Goal: Task Accomplishment & Management: Complete application form

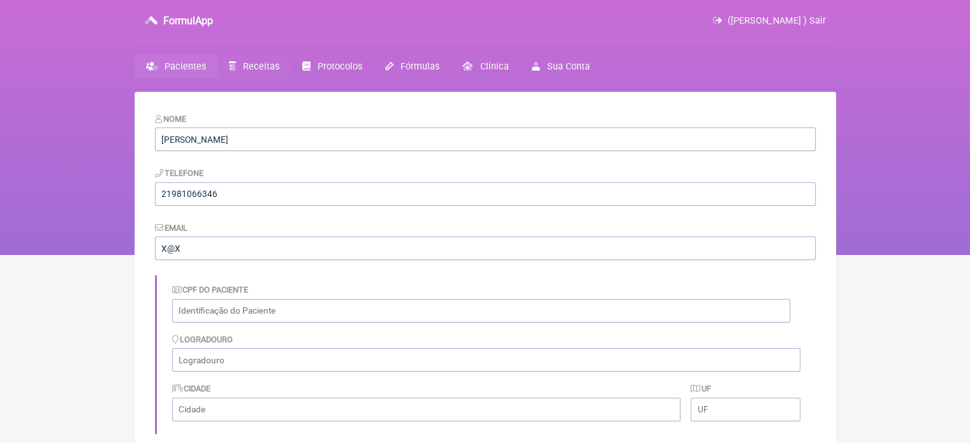
click at [238, 61] on link "Receitas" at bounding box center [253, 66] width 73 height 25
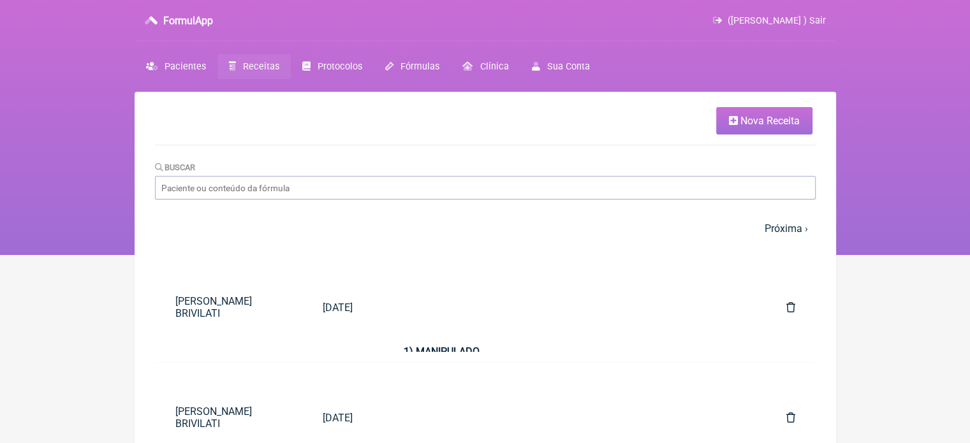
click at [729, 118] on icon at bounding box center [733, 120] width 9 height 10
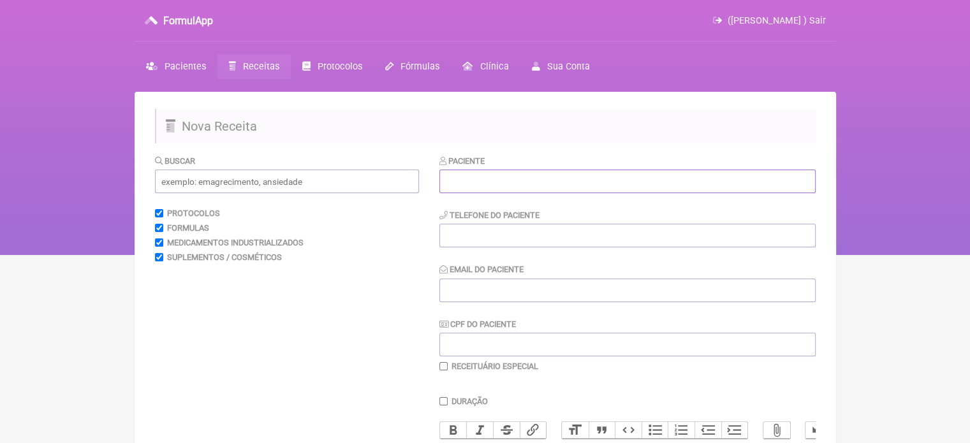
click at [474, 186] on input "text" at bounding box center [627, 182] width 376 height 24
paste input "[PERSON_NAME]"
type input "[PERSON_NAME]"
click at [496, 231] on input "tel" at bounding box center [627, 236] width 376 height 24
type input "21"
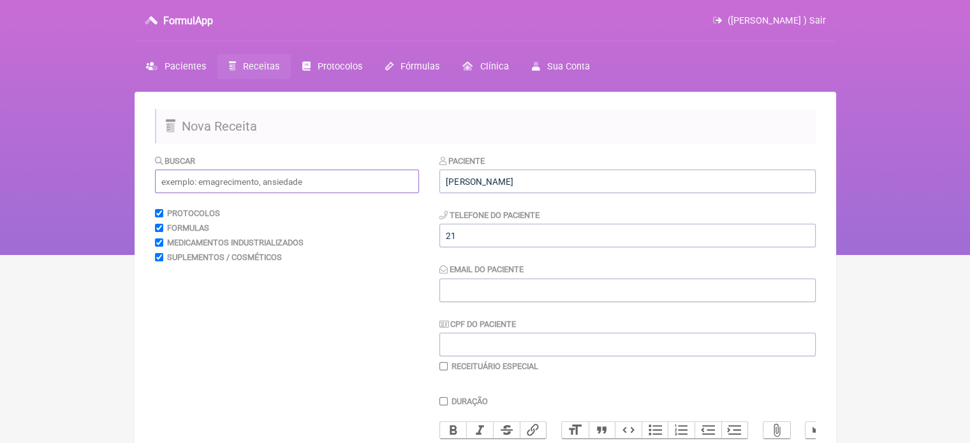
click at [277, 181] on input "text" at bounding box center [287, 182] width 264 height 24
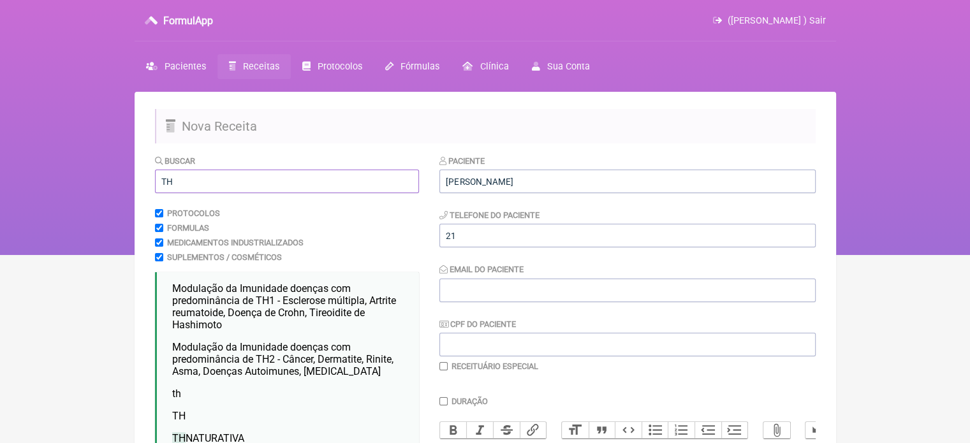
type input "TH"
click at [469, 233] on input "21" at bounding box center [627, 236] width 376 height 24
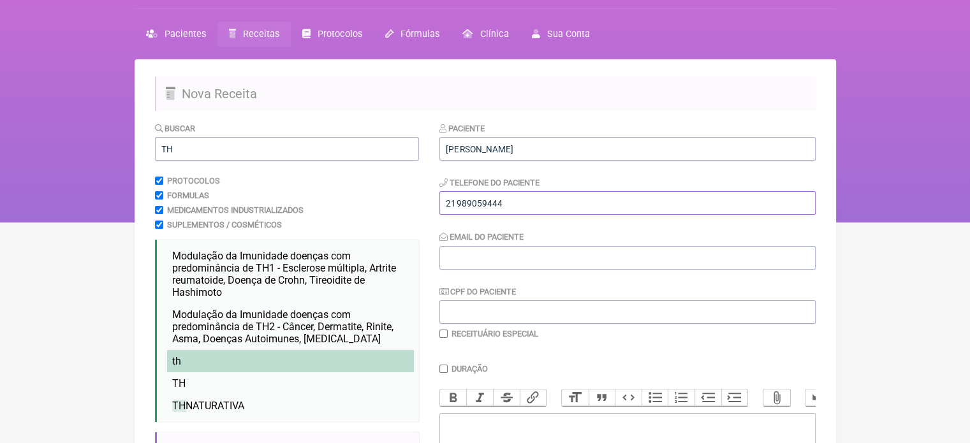
scroll to position [64, 0]
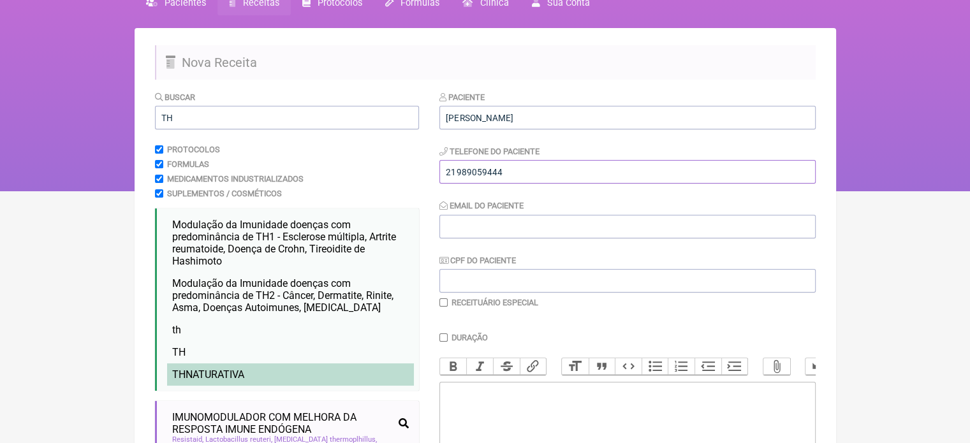
type input "21989059444"
click at [258, 376] on li "TH NATURATIVA" at bounding box center [290, 374] width 247 height 22
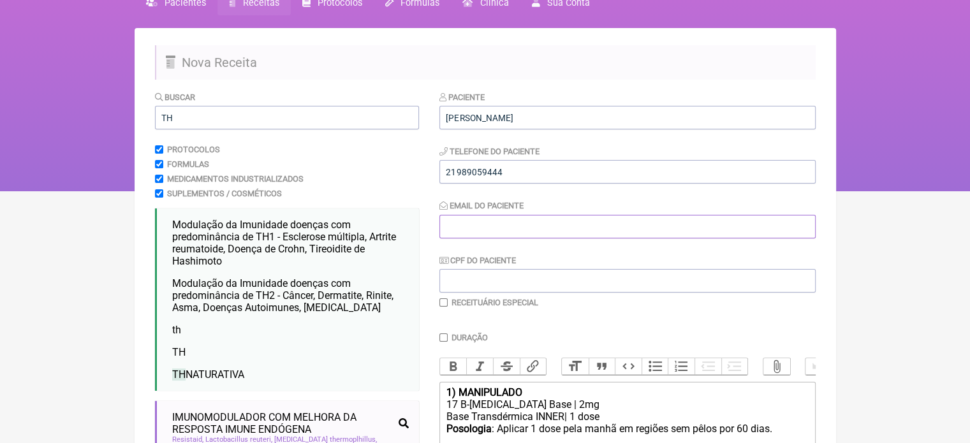
click at [472, 228] on input "Email do Paciente" at bounding box center [627, 227] width 376 height 24
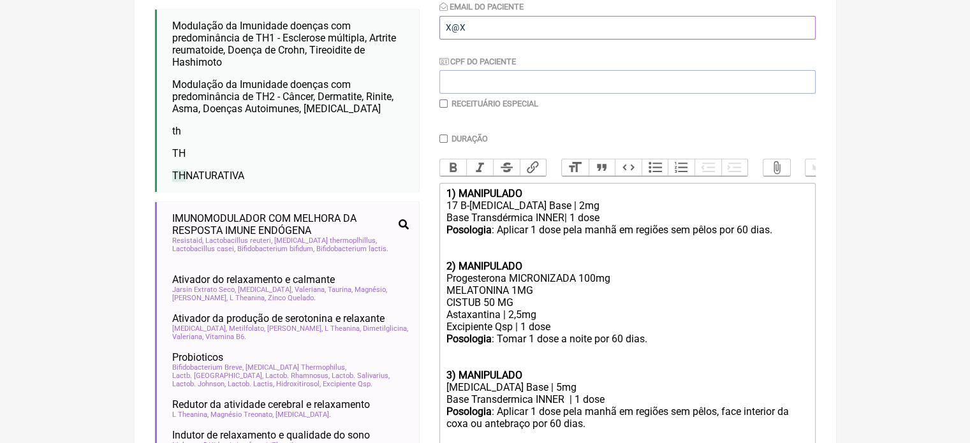
scroll to position [255, 0]
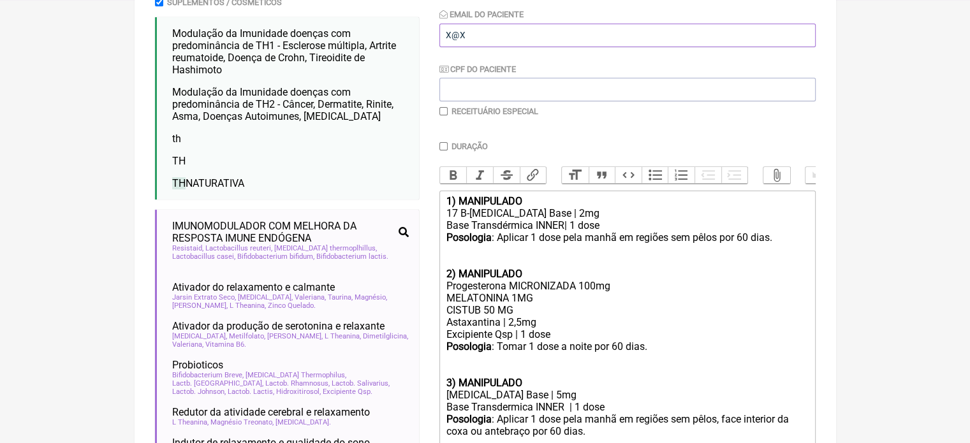
type input "X@X"
click at [444, 113] on input "checkbox" at bounding box center [443, 111] width 8 height 8
checkbox input "true"
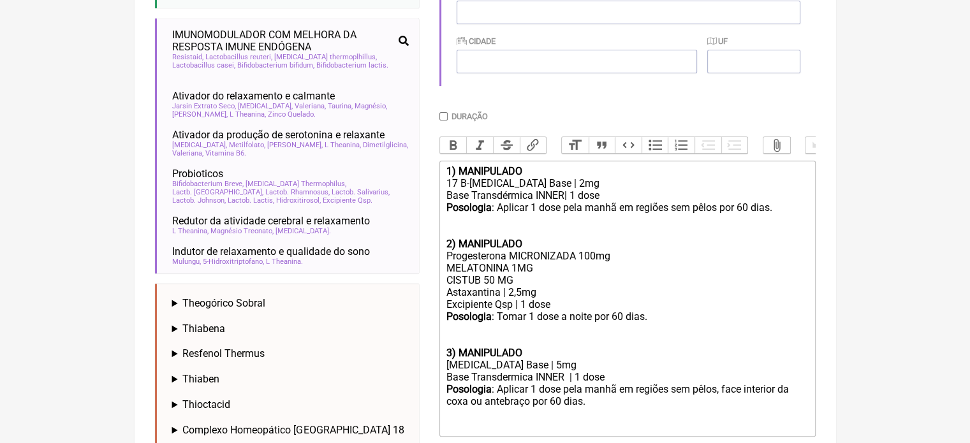
scroll to position [543, 0]
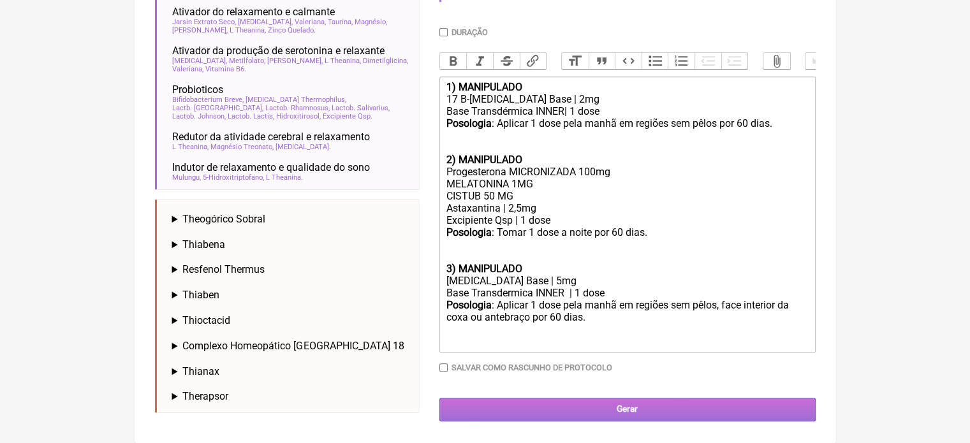
click at [602, 407] on input "Gerar" at bounding box center [627, 410] width 376 height 24
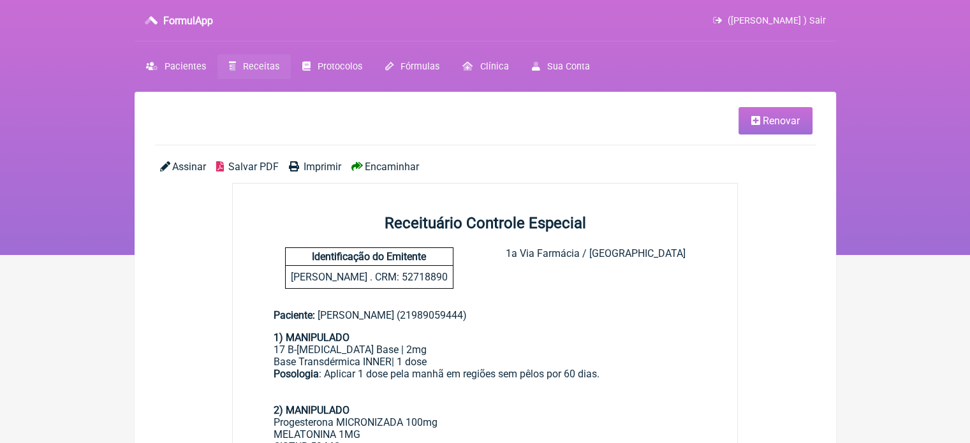
click at [312, 163] on span "Imprimir" at bounding box center [322, 167] width 38 height 12
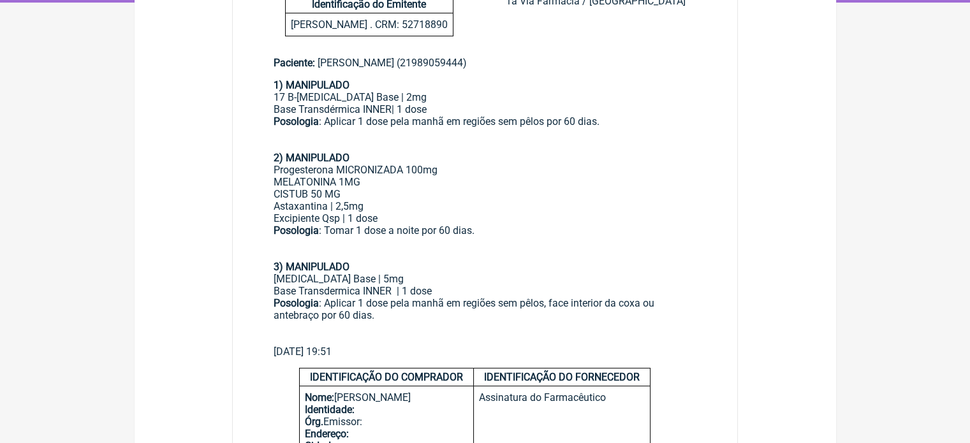
scroll to position [255, 0]
